Goal: Task Accomplishment & Management: Use online tool/utility

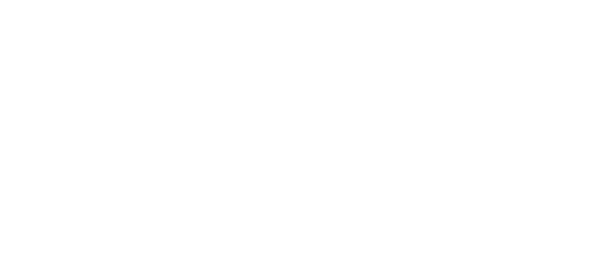
click at [558, 0] on html at bounding box center [300, 0] width 600 height 0
click at [557, 0] on html at bounding box center [300, 0] width 600 height 0
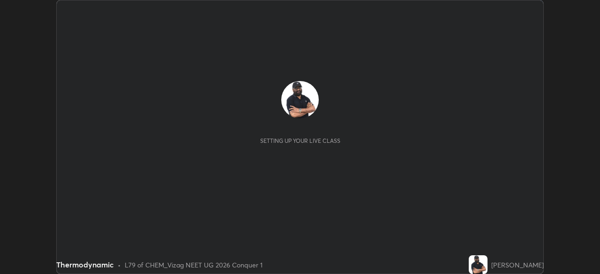
scroll to position [274, 600]
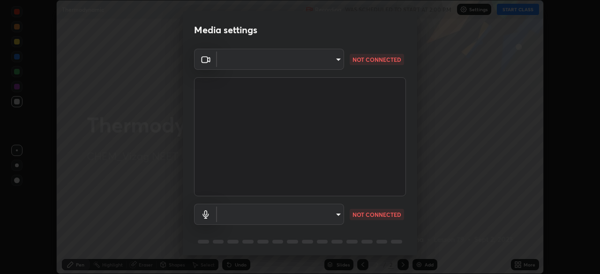
type input "c8c717a453bc6af87d0d9447014eaadff0a6dbce01dab39064dd32f4d5d90c45"
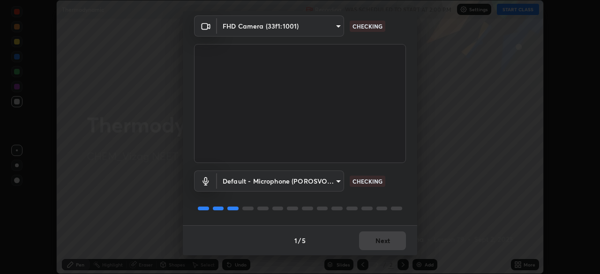
click at [337, 180] on body "Erase all Thermodynamic Recording WAS SCHEDULED TO START AT 2:00 PM Settings ST…" at bounding box center [300, 137] width 600 height 274
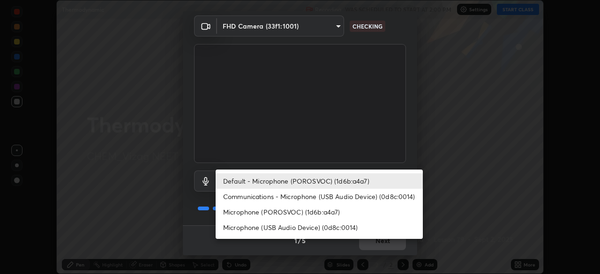
click at [325, 211] on li "Microphone (POROSVOC) (1d6b:a4a7)" at bounding box center [319, 211] width 207 height 15
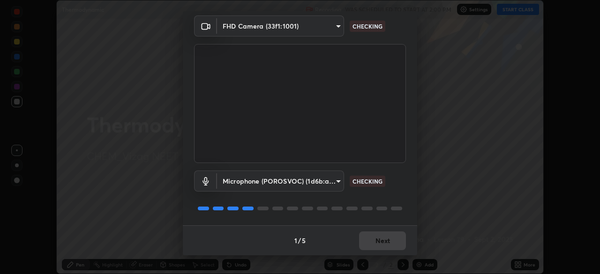
type input "787c22aa0c2ae4f6041953ffcaaf8b244c36bacc6fda4e24a7e9768a8bc8e08a"
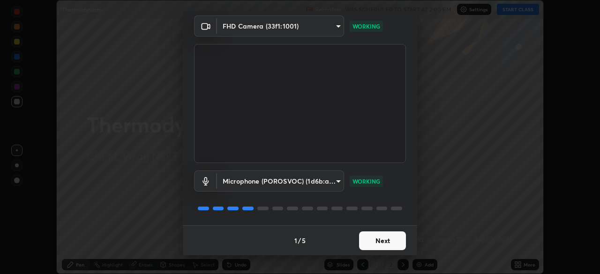
click at [376, 250] on button "Next" at bounding box center [382, 241] width 47 height 19
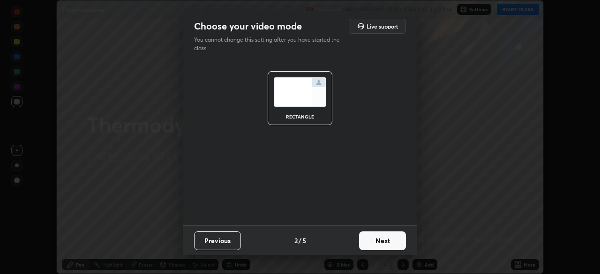
scroll to position [0, 0]
click at [378, 245] on button "Next" at bounding box center [382, 241] width 47 height 19
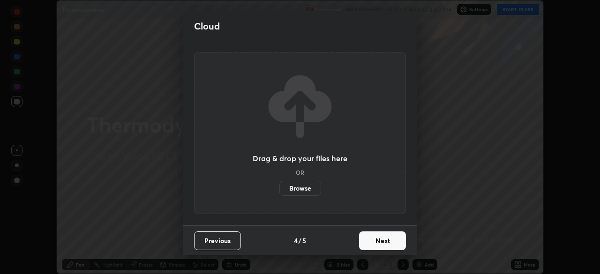
click at [382, 247] on button "Next" at bounding box center [382, 241] width 47 height 19
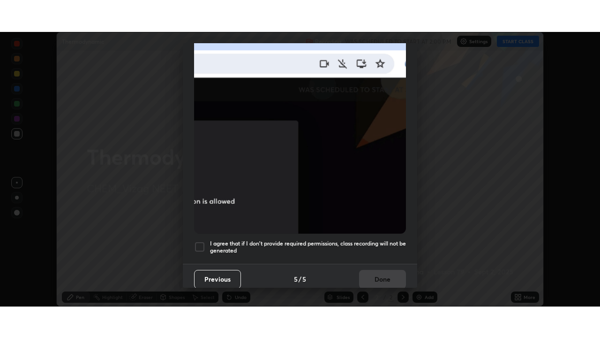
scroll to position [225, 0]
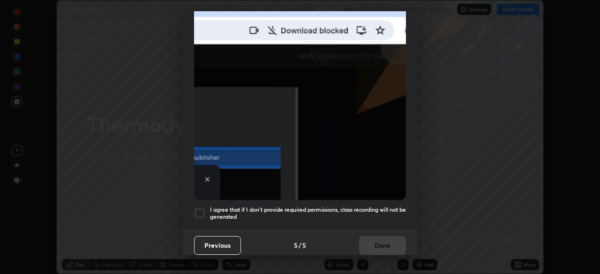
click at [246, 206] on h5 "I agree that if I don't provide required permissions, class recording will not …" at bounding box center [308, 213] width 196 height 15
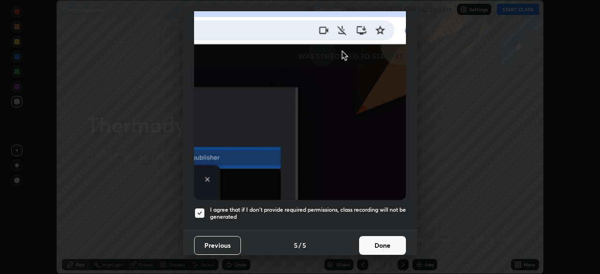
click at [379, 241] on button "Done" at bounding box center [382, 245] width 47 height 19
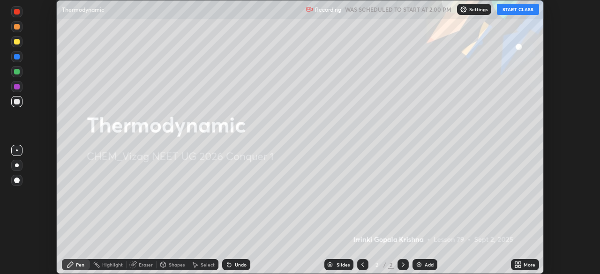
click at [413, 264] on div "Add" at bounding box center [425, 264] width 25 height 11
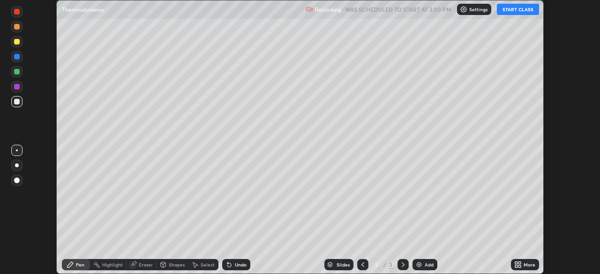
click at [516, 263] on icon at bounding box center [516, 263] width 2 height 2
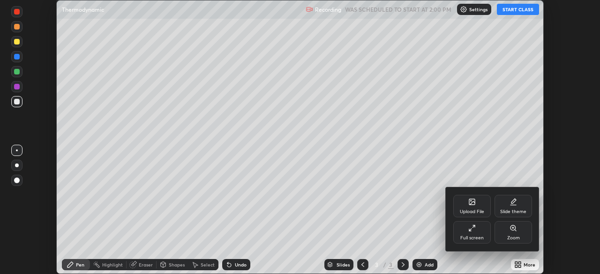
click at [469, 231] on icon at bounding box center [470, 230] width 2 height 2
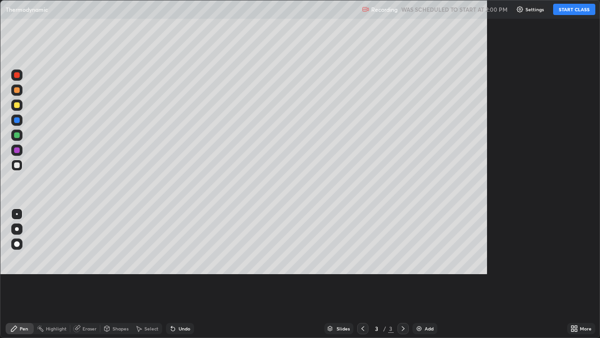
scroll to position [338, 600]
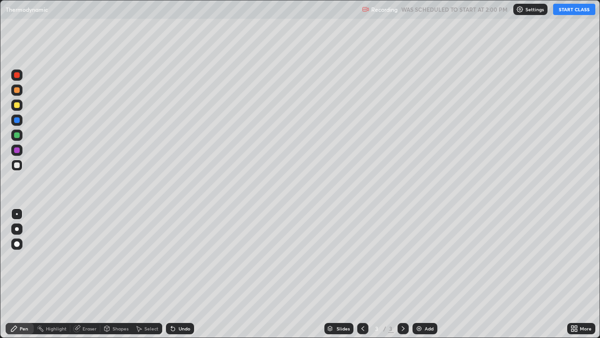
click at [559, 12] on button "START CLASS" at bounding box center [574, 9] width 42 height 11
click at [17, 105] on div at bounding box center [17, 105] width 6 height 6
click at [18, 246] on div at bounding box center [17, 244] width 6 height 6
click at [17, 90] on div at bounding box center [17, 90] width 6 height 6
click at [16, 164] on div at bounding box center [17, 165] width 6 height 6
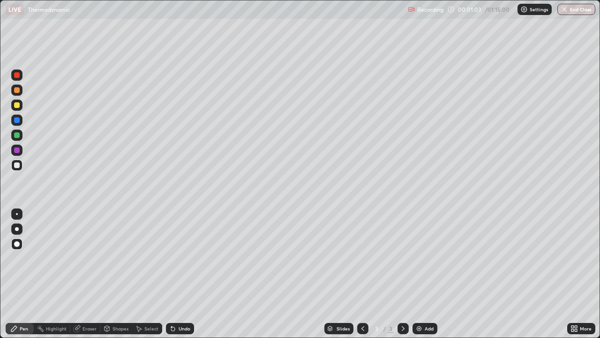
click at [189, 274] on div "Undo" at bounding box center [180, 328] width 28 height 11
click at [183, 274] on div "Undo" at bounding box center [185, 328] width 12 height 5
click at [17, 102] on div at bounding box center [17, 105] width 6 height 6
click at [182, 274] on div "Undo" at bounding box center [185, 328] width 12 height 5
click at [171, 274] on icon at bounding box center [171, 326] width 1 height 1
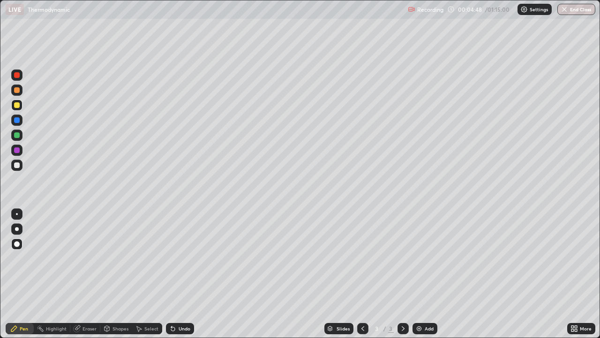
click at [416, 274] on img at bounding box center [420, 329] width 8 height 8
click at [403, 274] on div at bounding box center [403, 328] width 11 height 11
click at [357, 274] on div at bounding box center [362, 328] width 11 height 19
click at [419, 274] on img at bounding box center [420, 329] width 8 height 8
click at [362, 274] on icon at bounding box center [363, 329] width 8 height 8
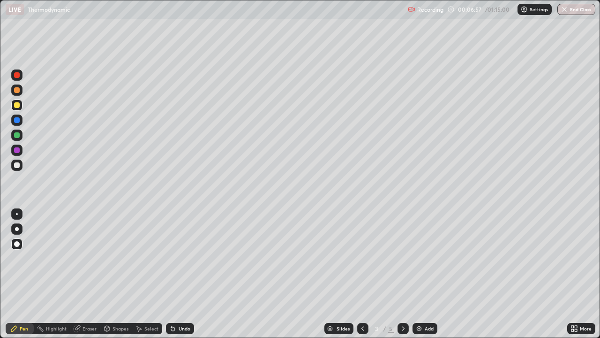
click at [402, 274] on icon at bounding box center [404, 329] width 8 height 8
click at [362, 274] on icon at bounding box center [363, 329] width 8 height 8
click at [400, 274] on icon at bounding box center [404, 329] width 8 height 8
click at [402, 274] on icon at bounding box center [404, 329] width 8 height 8
click at [16, 91] on div at bounding box center [17, 90] width 6 height 6
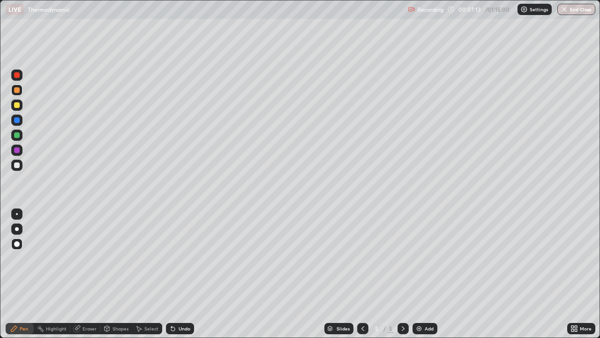
click at [178, 274] on div "Undo" at bounding box center [180, 328] width 28 height 11
click at [19, 167] on div at bounding box center [16, 164] width 11 height 11
click at [185, 274] on div "Undo" at bounding box center [185, 328] width 12 height 5
click at [17, 91] on div at bounding box center [17, 90] width 6 height 6
click at [17, 137] on div at bounding box center [17, 135] width 6 height 6
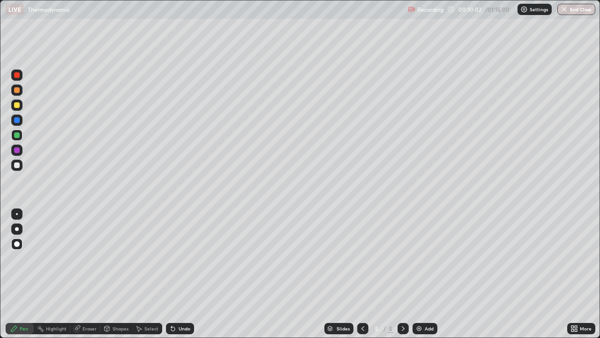
click at [18, 166] on div at bounding box center [17, 165] width 6 height 6
click at [402, 274] on icon at bounding box center [403, 328] width 3 height 5
click at [401, 274] on icon at bounding box center [404, 329] width 8 height 8
click at [422, 274] on img at bounding box center [420, 329] width 8 height 8
click at [17, 106] on div at bounding box center [17, 105] width 6 height 6
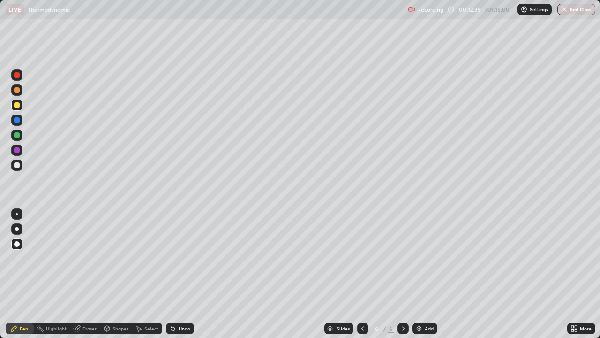
click at [18, 165] on div at bounding box center [17, 165] width 6 height 6
click at [174, 274] on icon at bounding box center [173, 329] width 8 height 8
click at [182, 274] on div "Undo" at bounding box center [180, 328] width 28 height 11
click at [81, 274] on div "Eraser" at bounding box center [85, 328] width 30 height 11
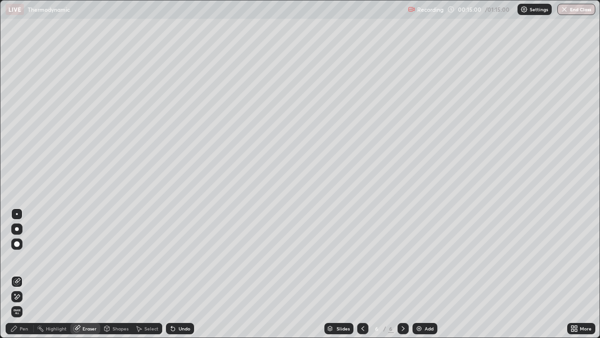
click at [23, 274] on div "Pen" at bounding box center [24, 328] width 8 height 5
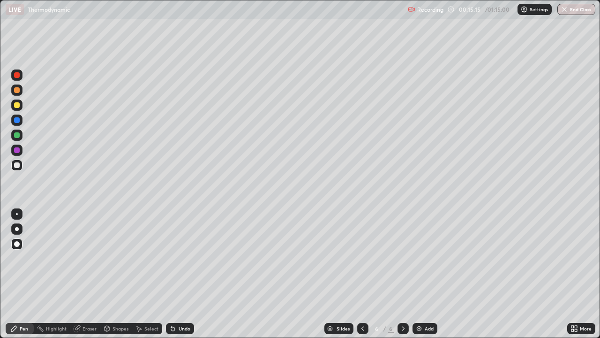
click at [184, 274] on div "Undo" at bounding box center [185, 328] width 12 height 5
click at [181, 274] on div "Undo" at bounding box center [185, 328] width 12 height 5
click at [417, 274] on img at bounding box center [420, 329] width 8 height 8
click at [17, 104] on div at bounding box center [17, 105] width 6 height 6
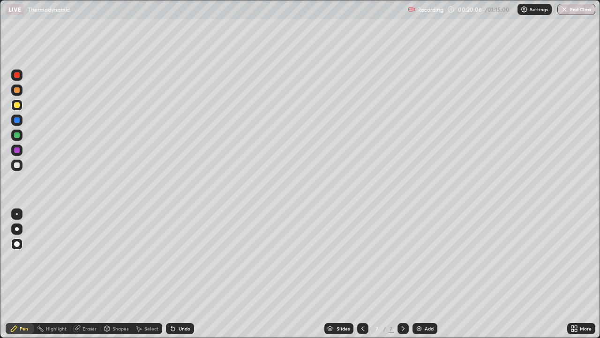
click at [21, 166] on div at bounding box center [16, 164] width 11 height 11
click at [16, 147] on div at bounding box center [17, 150] width 6 height 6
click at [17, 169] on div at bounding box center [16, 164] width 11 height 11
click at [419, 274] on img at bounding box center [420, 329] width 8 height 8
click at [17, 105] on div at bounding box center [17, 105] width 6 height 6
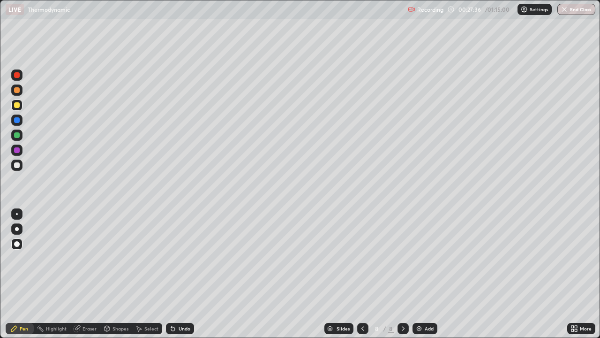
click at [21, 165] on div at bounding box center [16, 164] width 11 height 11
click at [420, 274] on img at bounding box center [420, 329] width 8 height 8
click at [16, 106] on div at bounding box center [17, 105] width 6 height 6
click at [16, 166] on div at bounding box center [17, 165] width 6 height 6
click at [188, 274] on div "Undo" at bounding box center [180, 328] width 28 height 11
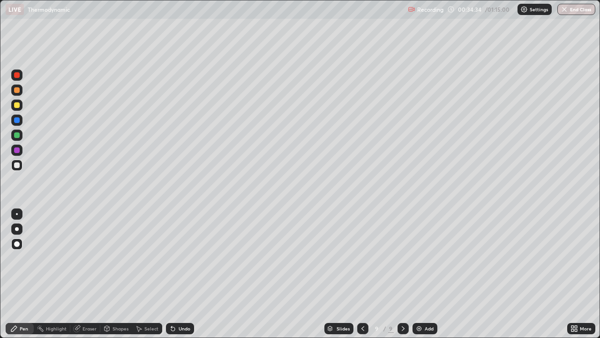
click at [181, 274] on div "Undo" at bounding box center [185, 328] width 12 height 5
click at [187, 274] on div "Undo" at bounding box center [185, 328] width 12 height 5
click at [418, 274] on img at bounding box center [420, 329] width 8 height 8
click at [171, 274] on icon at bounding box center [171, 326] width 1 height 1
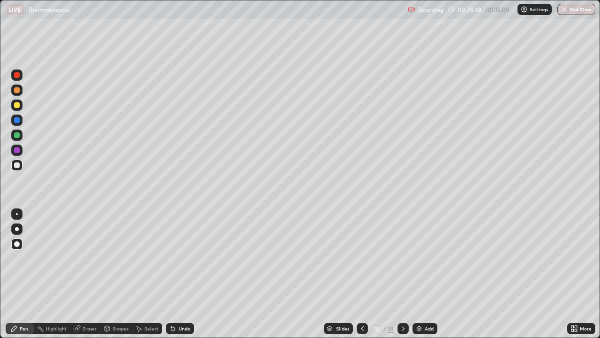
click at [176, 274] on div "Undo" at bounding box center [180, 328] width 28 height 11
click at [185, 274] on div "Undo" at bounding box center [180, 328] width 28 height 11
click at [186, 274] on div "Undo" at bounding box center [180, 328] width 28 height 11
click at [20, 109] on div at bounding box center [16, 104] width 11 height 11
click at [15, 136] on div at bounding box center [17, 135] width 6 height 6
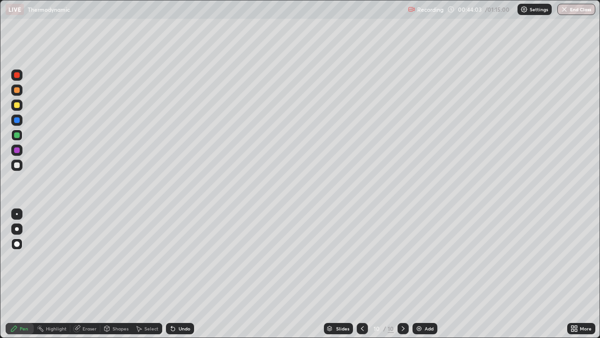
click at [14, 164] on div at bounding box center [17, 165] width 6 height 6
click at [16, 115] on div at bounding box center [16, 119] width 11 height 11
click at [16, 89] on div at bounding box center [17, 90] width 6 height 6
click at [177, 274] on div "Undo" at bounding box center [180, 328] width 28 height 11
click at [180, 274] on div "Undo" at bounding box center [185, 328] width 12 height 5
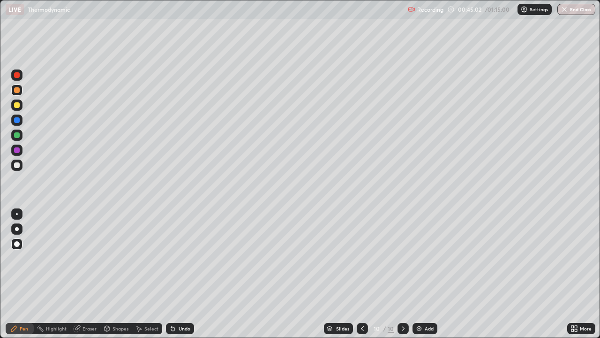
click at [179, 274] on div "Undo" at bounding box center [185, 328] width 12 height 5
click at [174, 274] on icon at bounding box center [173, 329] width 4 height 4
click at [172, 274] on icon at bounding box center [173, 329] width 4 height 4
click at [175, 274] on div "Undo" at bounding box center [180, 328] width 28 height 11
click at [172, 274] on icon at bounding box center [173, 329] width 4 height 4
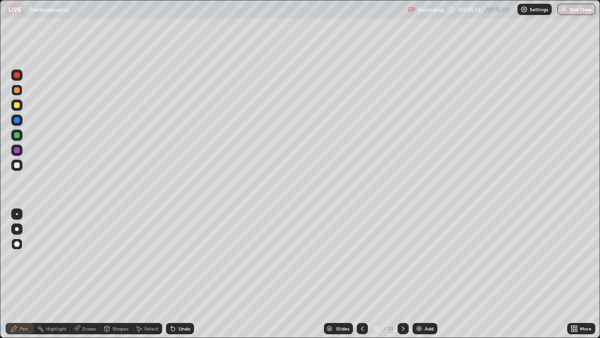
click at [172, 274] on icon at bounding box center [173, 329] width 4 height 4
click at [175, 274] on div "Undo" at bounding box center [180, 328] width 28 height 11
click at [172, 274] on icon at bounding box center [173, 329] width 4 height 4
click at [175, 274] on icon at bounding box center [173, 329] width 8 height 8
click at [418, 274] on img at bounding box center [420, 329] width 8 height 8
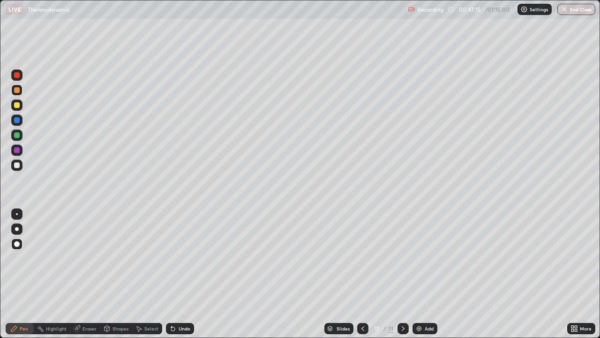
click at [362, 274] on icon at bounding box center [363, 329] width 8 height 8
click at [402, 274] on icon at bounding box center [404, 329] width 8 height 8
click at [361, 274] on icon at bounding box center [363, 329] width 8 height 8
click at [403, 274] on icon at bounding box center [404, 329] width 8 height 8
click at [362, 274] on icon at bounding box center [363, 329] width 8 height 8
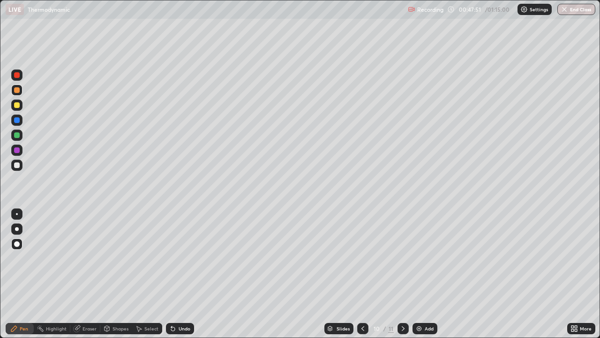
click at [402, 274] on icon at bounding box center [404, 329] width 8 height 8
click at [362, 274] on icon at bounding box center [363, 329] width 8 height 8
click at [402, 274] on icon at bounding box center [404, 329] width 8 height 8
click at [362, 274] on icon at bounding box center [363, 328] width 3 height 5
click at [402, 274] on icon at bounding box center [404, 329] width 8 height 8
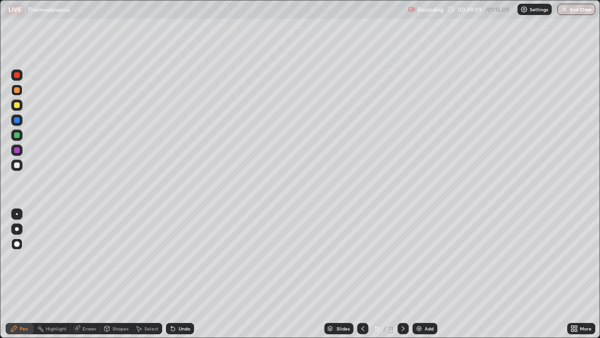
click at [79, 274] on icon at bounding box center [77, 329] width 8 height 8
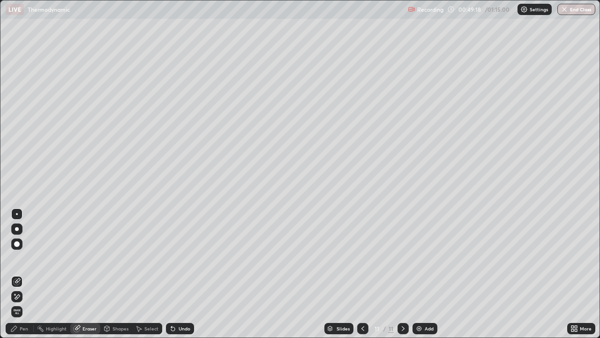
click at [25, 274] on div "Pen" at bounding box center [24, 328] width 8 height 5
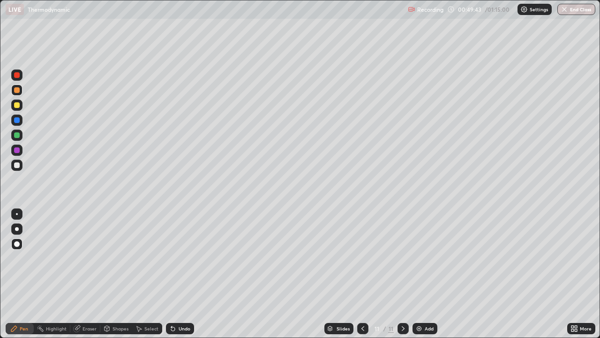
click at [363, 274] on icon at bounding box center [363, 329] width 8 height 8
click at [402, 274] on icon at bounding box center [403, 328] width 3 height 5
click at [363, 274] on icon at bounding box center [363, 329] width 8 height 8
click at [402, 274] on icon at bounding box center [404, 329] width 8 height 8
click at [417, 274] on img at bounding box center [420, 329] width 8 height 8
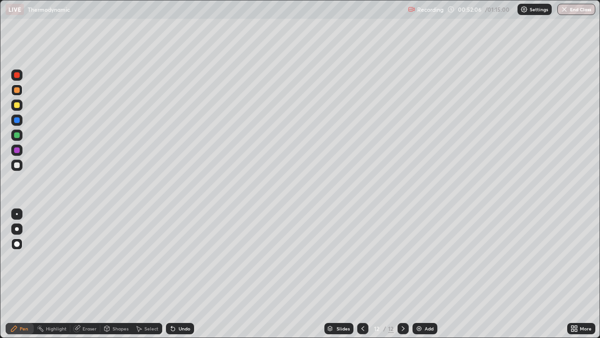
click at [19, 163] on div at bounding box center [17, 165] width 6 height 6
click at [182, 274] on div "Undo" at bounding box center [180, 328] width 28 height 11
click at [185, 274] on div "Undo" at bounding box center [185, 328] width 12 height 5
click at [180, 274] on div "Undo" at bounding box center [185, 328] width 12 height 5
click at [176, 274] on div "Undo" at bounding box center [180, 328] width 28 height 11
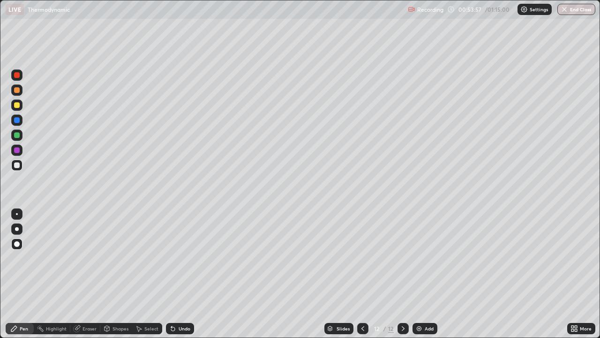
click at [51, 274] on div "Highlight" at bounding box center [56, 328] width 21 height 5
click at [74, 274] on icon at bounding box center [77, 328] width 6 height 6
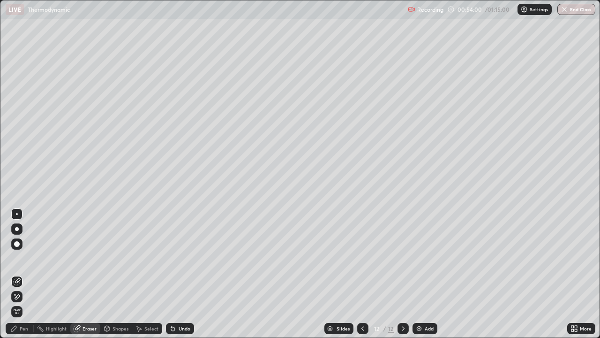
click at [20, 274] on div "Pen" at bounding box center [24, 328] width 8 height 5
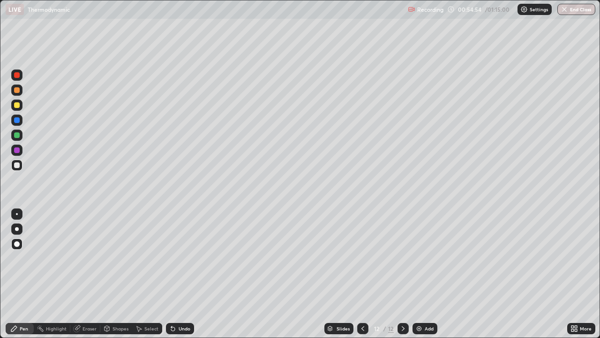
click at [175, 274] on icon at bounding box center [173, 329] width 8 height 8
click at [176, 274] on div "Undo" at bounding box center [180, 328] width 28 height 11
click at [418, 274] on img at bounding box center [420, 329] width 8 height 8
click at [15, 110] on div at bounding box center [16, 104] width 11 height 11
click at [16, 163] on div at bounding box center [17, 165] width 6 height 6
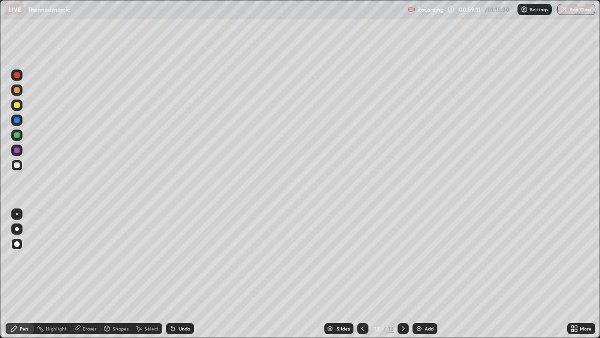
click at [186, 274] on div "Undo" at bounding box center [185, 328] width 12 height 5
click at [180, 274] on div "Undo" at bounding box center [185, 328] width 12 height 5
click at [184, 274] on div "Undo" at bounding box center [185, 328] width 12 height 5
click at [190, 274] on div "Undo" at bounding box center [180, 328] width 28 height 11
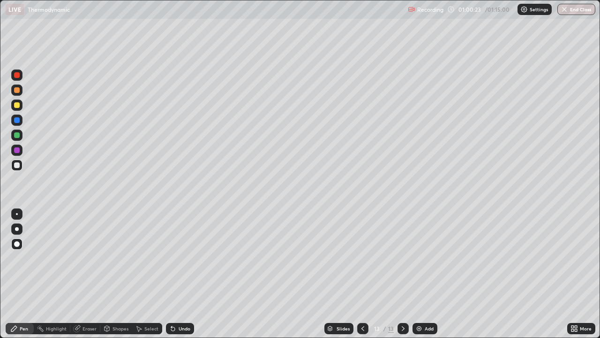
click at [15, 89] on div at bounding box center [17, 90] width 6 height 6
click at [418, 274] on img at bounding box center [420, 329] width 8 height 8
click at [15, 136] on div at bounding box center [17, 135] width 6 height 6
click at [18, 154] on div at bounding box center [16, 149] width 11 height 11
click at [179, 274] on div "Undo" at bounding box center [185, 328] width 12 height 5
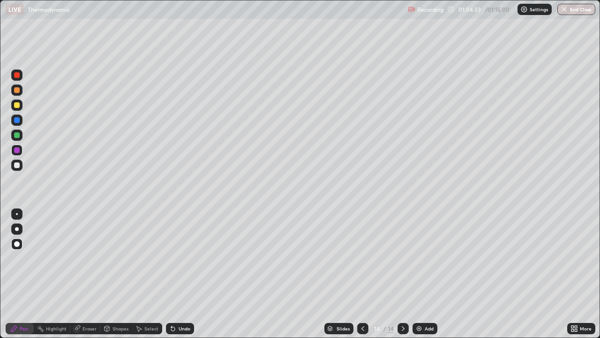
click at [179, 274] on div "Undo" at bounding box center [185, 328] width 12 height 5
click at [418, 274] on img at bounding box center [420, 329] width 8 height 8
click at [18, 166] on div at bounding box center [17, 165] width 6 height 6
click at [16, 107] on div at bounding box center [17, 105] width 6 height 6
click at [180, 274] on div "Undo" at bounding box center [185, 328] width 12 height 5
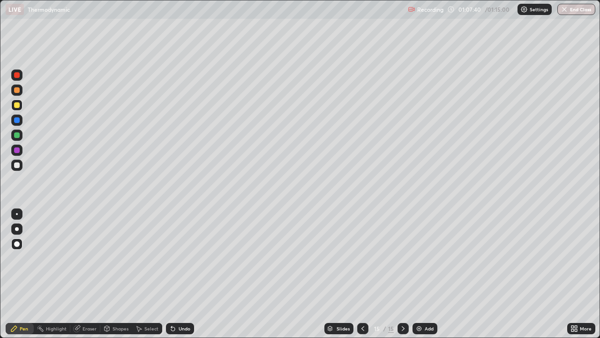
click at [180, 274] on div "Undo" at bounding box center [185, 328] width 12 height 5
click at [575, 11] on button "End Class" at bounding box center [577, 9] width 37 height 11
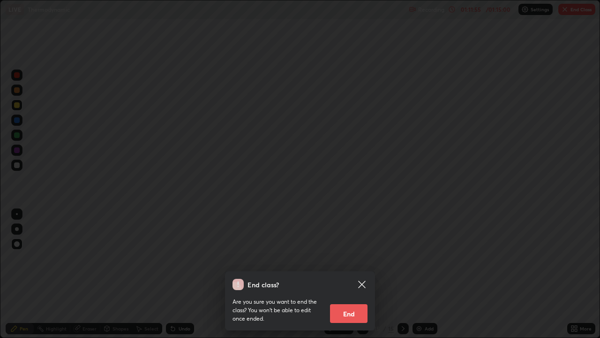
click at [345, 274] on button "End" at bounding box center [349, 313] width 38 height 19
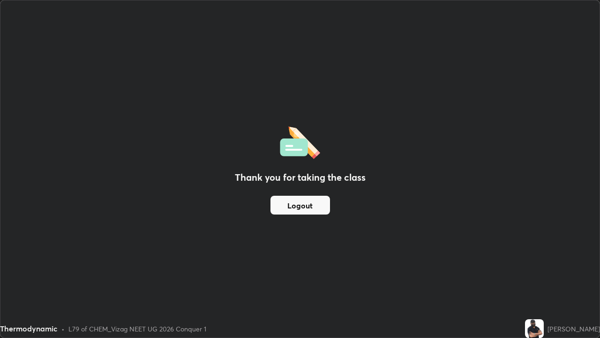
click at [295, 201] on button "Logout" at bounding box center [301, 205] width 60 height 19
